Goal: Navigation & Orientation: Go to known website

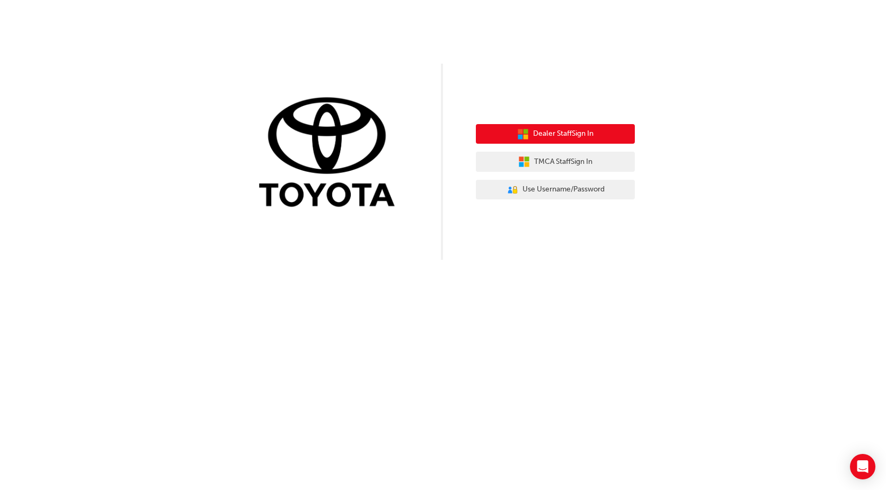
click at [582, 135] on span "Dealer Staff Sign In" at bounding box center [563, 134] width 60 height 12
